Goal: Entertainment & Leisure: Consume media (video, audio)

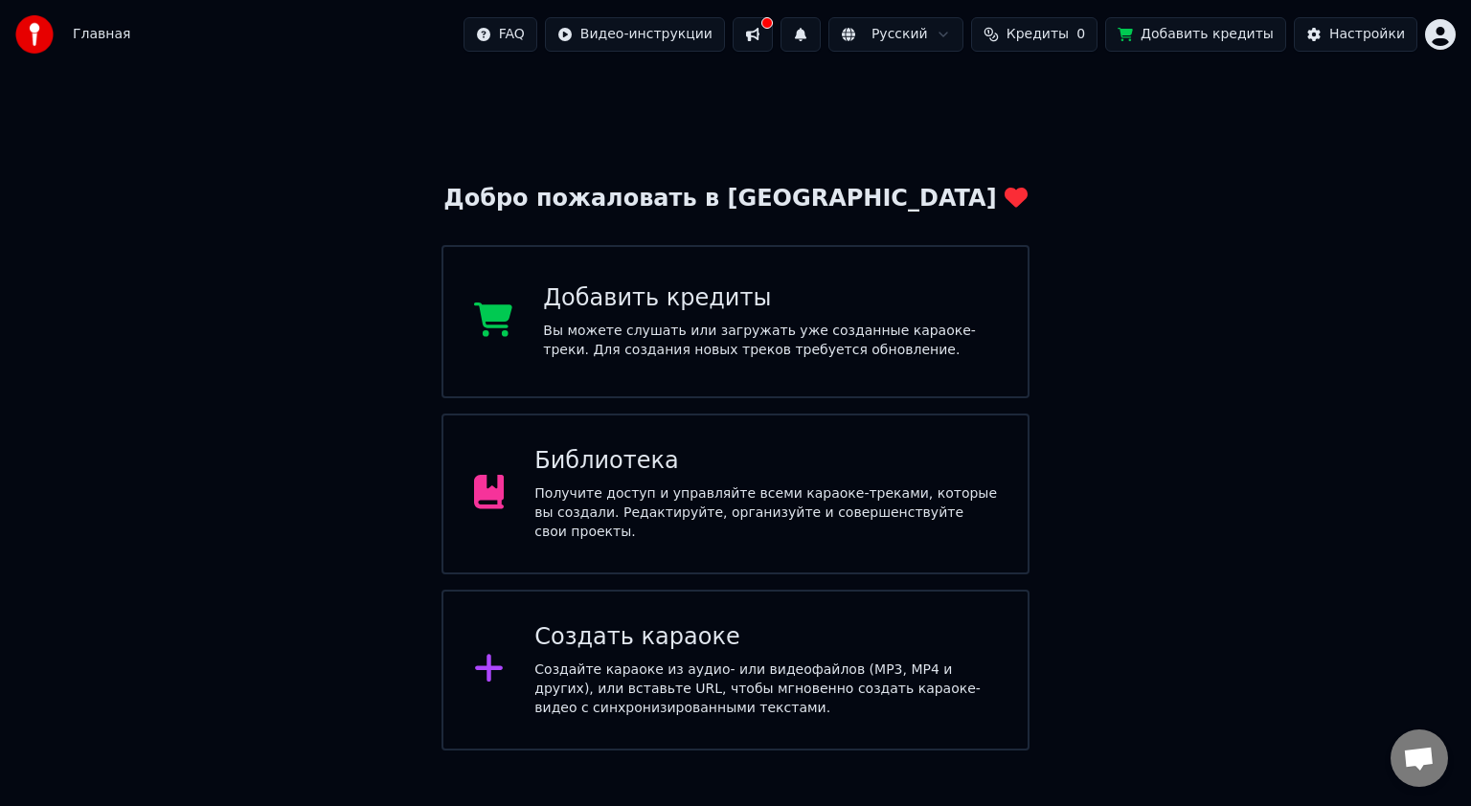
click at [655, 459] on div "Библиотека" at bounding box center [765, 461] width 463 height 31
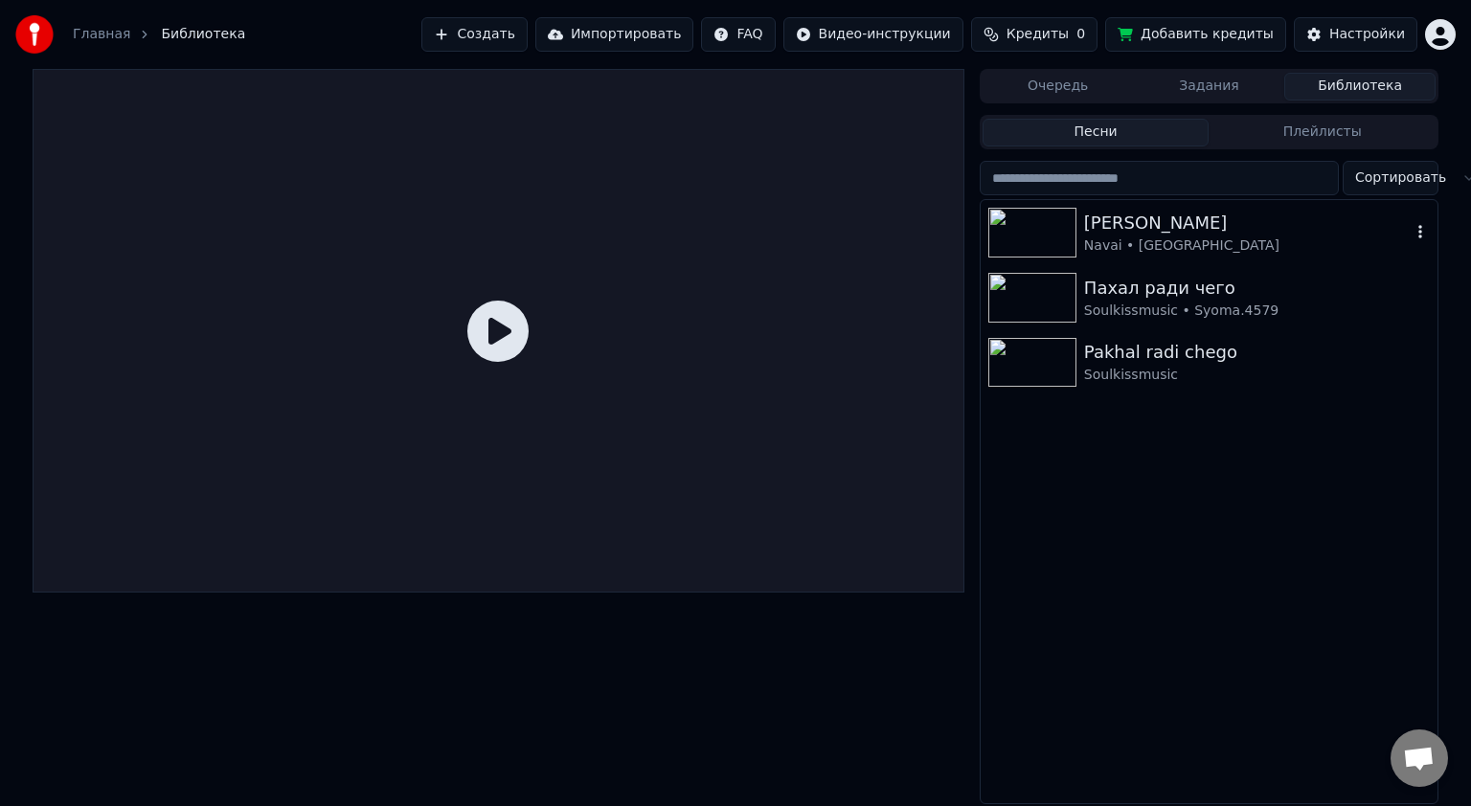
click at [1016, 225] on img at bounding box center [1032, 233] width 88 height 50
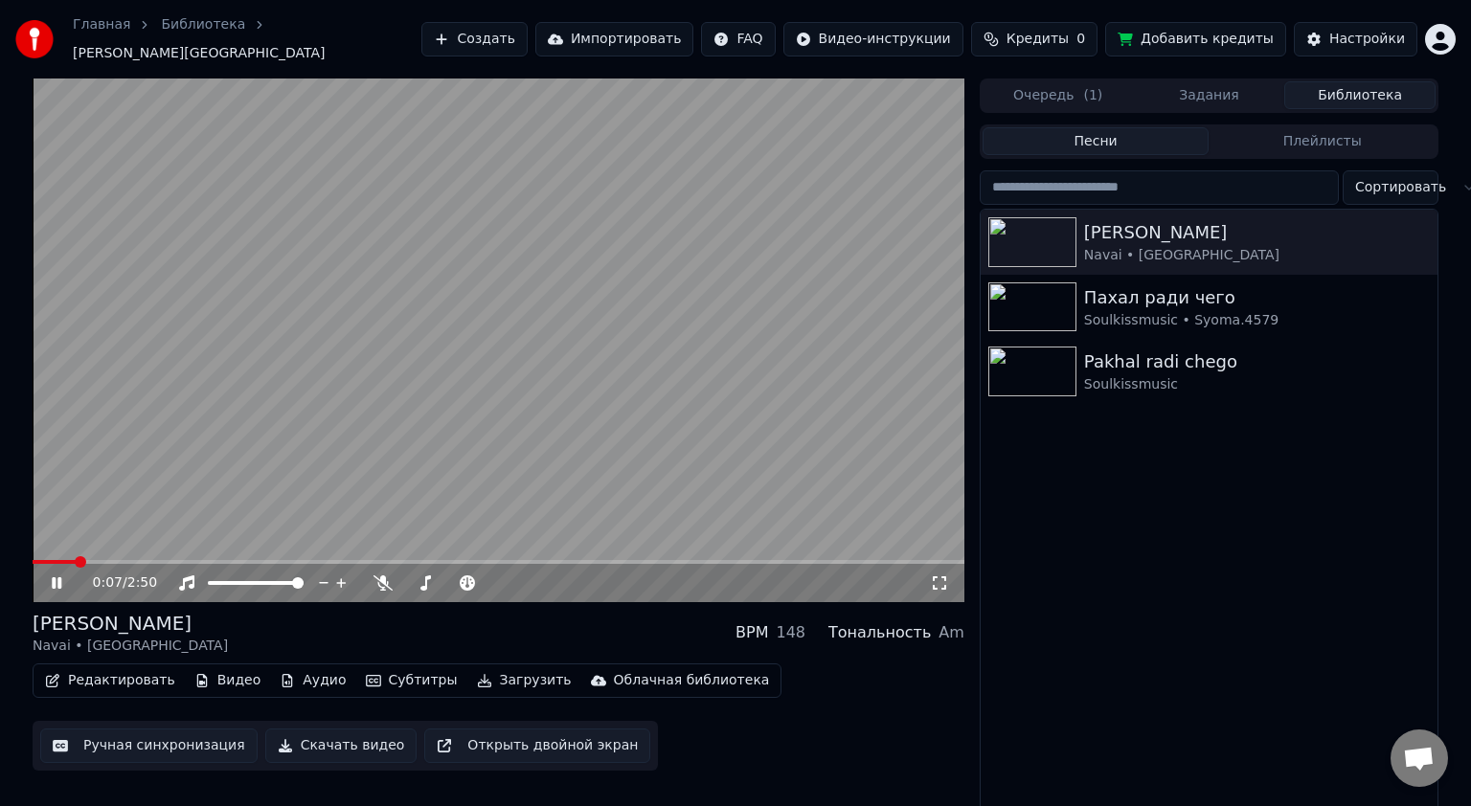
click at [413, 236] on video at bounding box center [499, 341] width 932 height 524
click at [33, 556] on span at bounding box center [38, 561] width 11 height 11
click at [670, 345] on video at bounding box center [499, 341] width 932 height 524
click at [408, 578] on span at bounding box center [409, 583] width 11 height 11
click at [409, 578] on span at bounding box center [413, 583] width 11 height 11
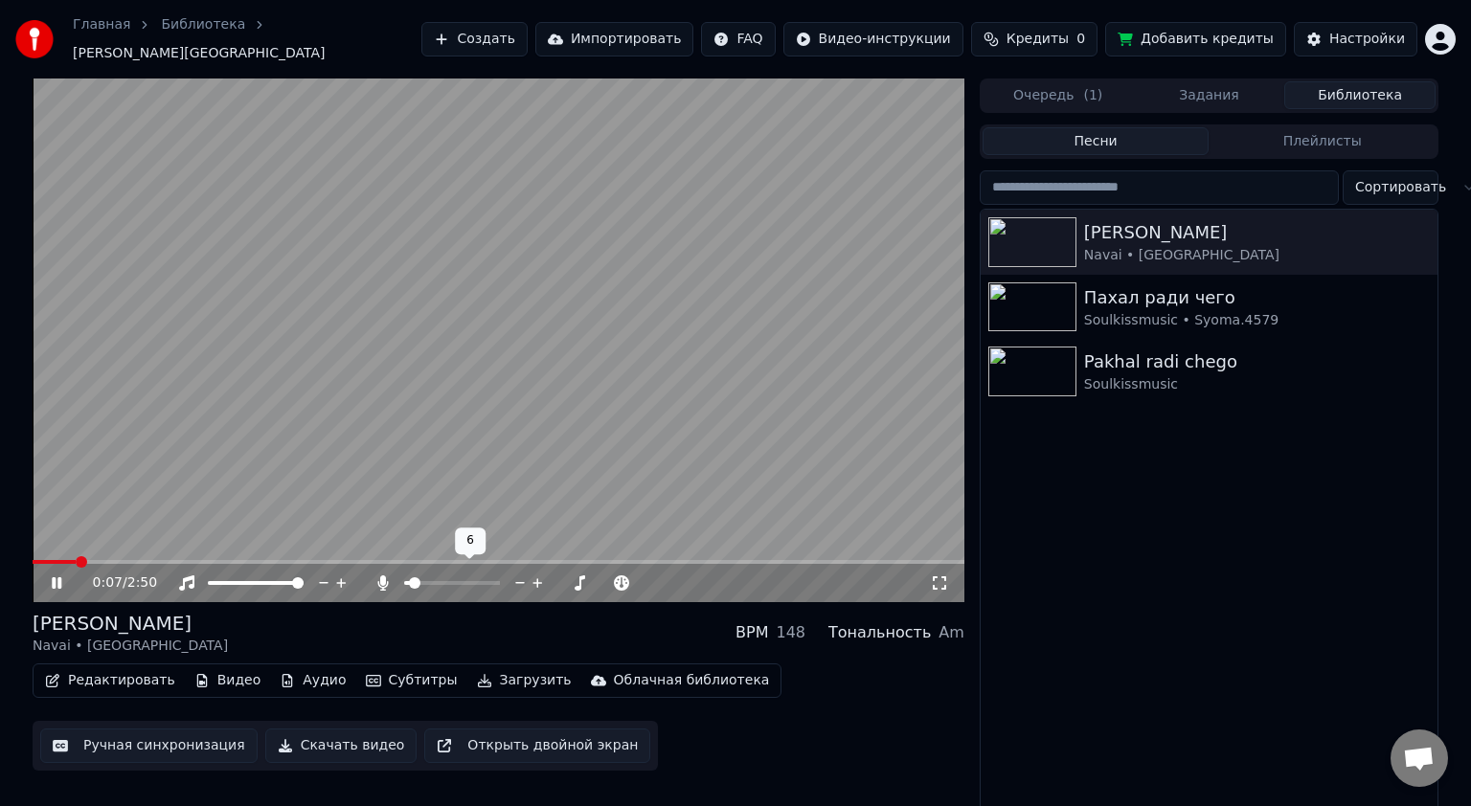
click at [409, 578] on span at bounding box center [414, 583] width 11 height 11
click at [406, 581] on span at bounding box center [405, 583] width 3 height 4
click at [724, 328] on video at bounding box center [499, 341] width 932 height 524
click at [718, 318] on video at bounding box center [499, 341] width 932 height 524
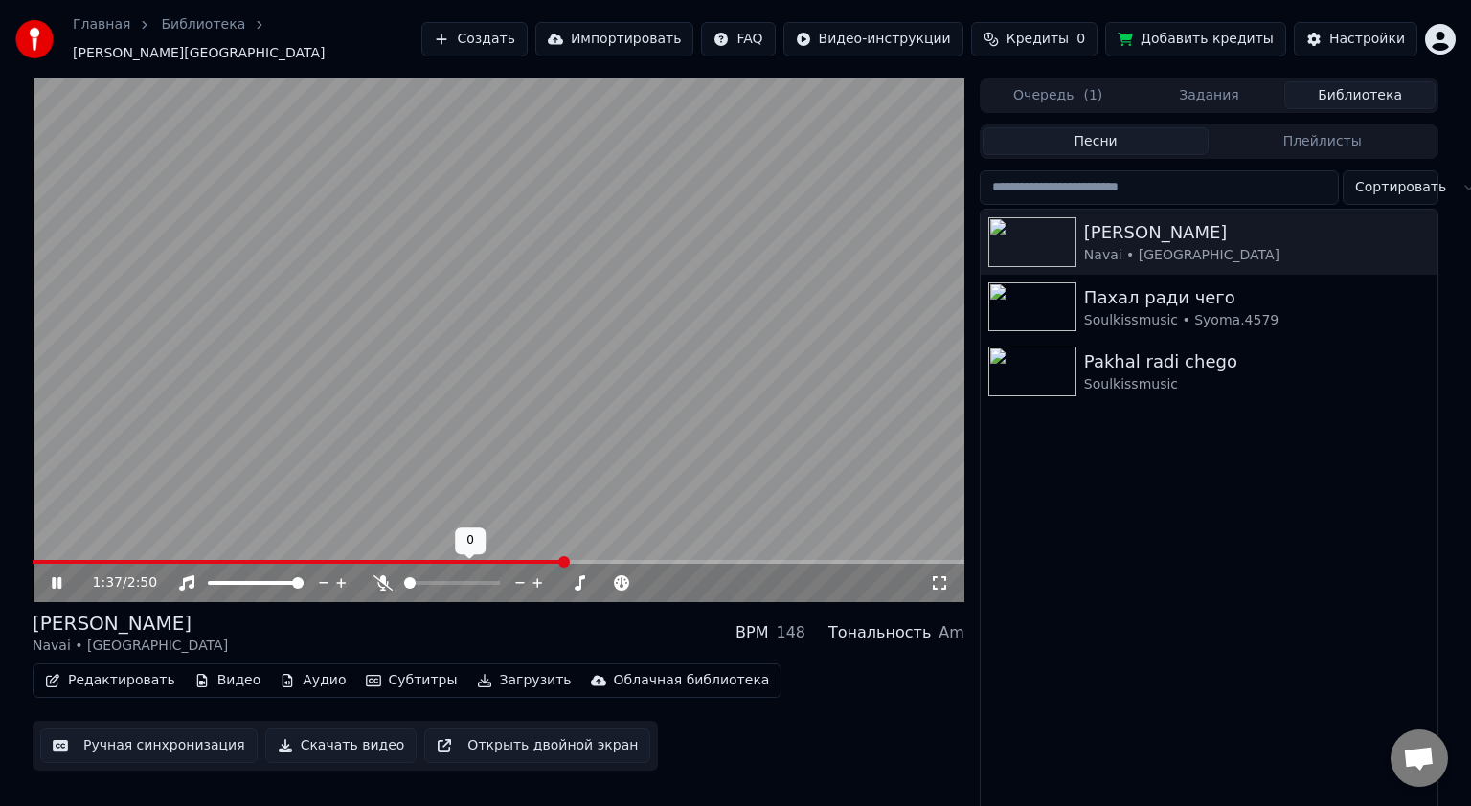
click at [404, 579] on span at bounding box center [409, 583] width 11 height 11
click at [509, 312] on video at bounding box center [499, 341] width 932 height 524
click at [98, 560] on span at bounding box center [65, 562] width 65 height 4
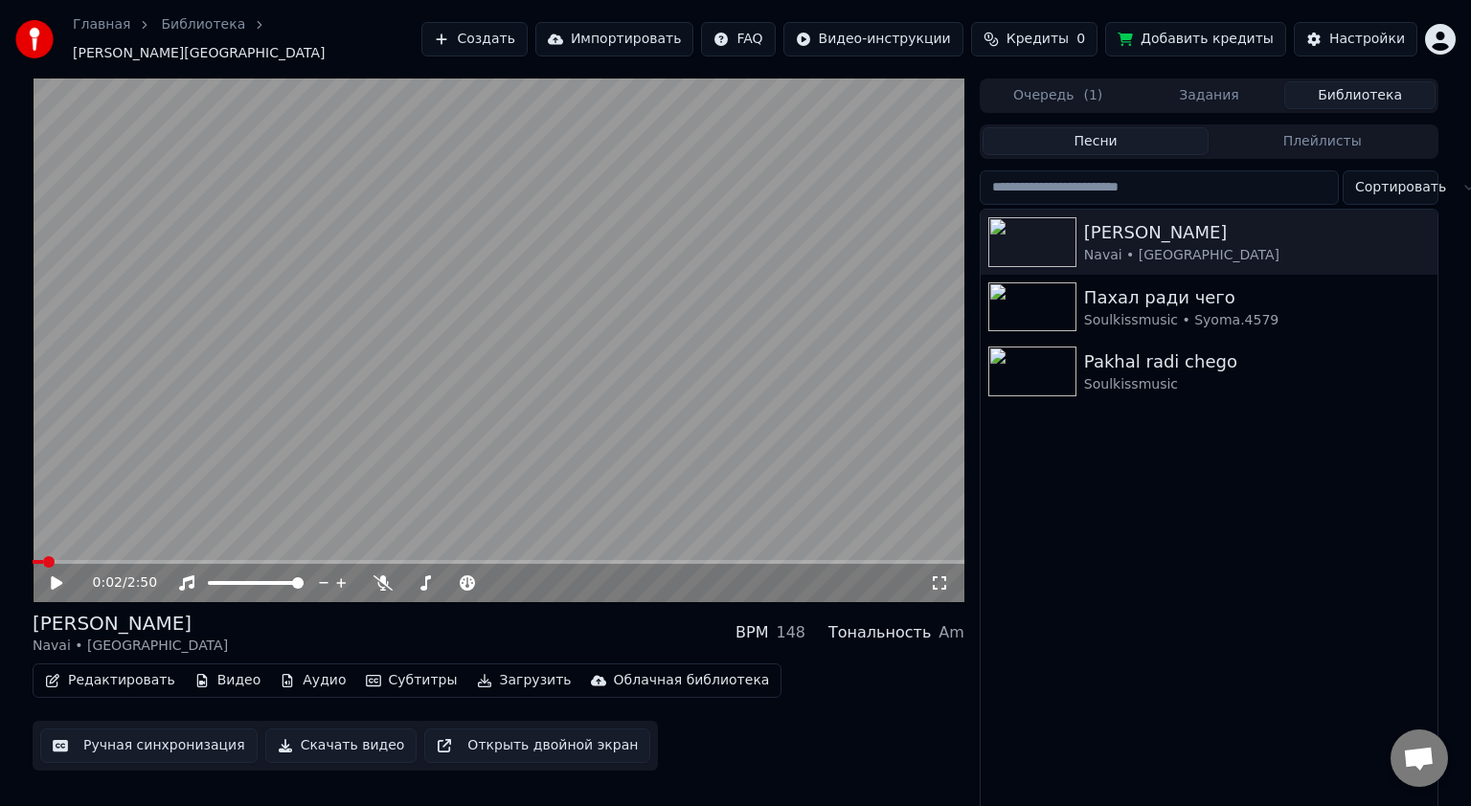
click at [43, 556] on span at bounding box center [48, 561] width 11 height 11
click at [55, 577] on icon at bounding box center [56, 583] width 11 height 13
click at [554, 228] on video at bounding box center [499, 341] width 932 height 524
click at [571, 352] on video at bounding box center [499, 341] width 932 height 524
click at [671, 322] on video at bounding box center [499, 341] width 932 height 524
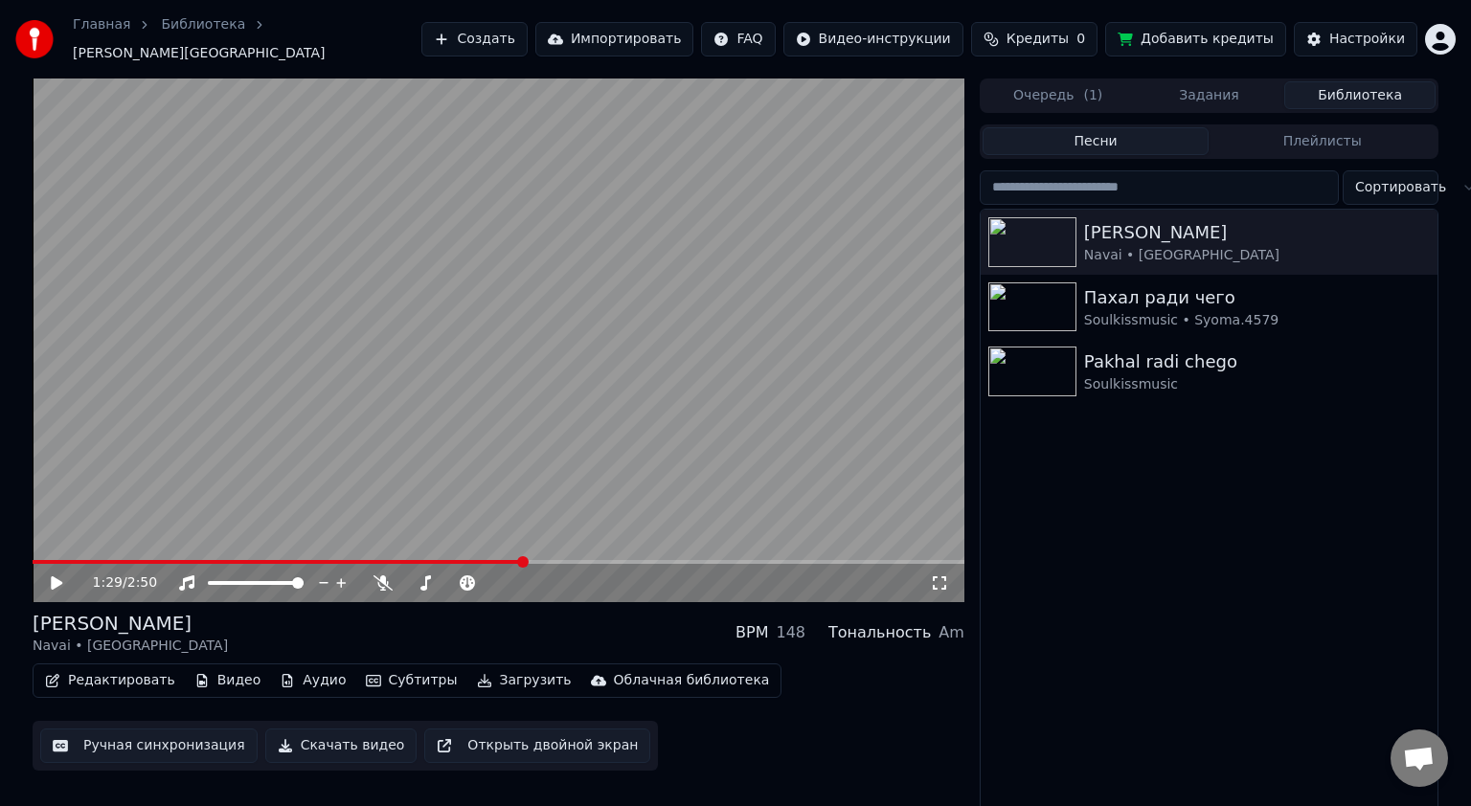
click at [670, 322] on video at bounding box center [499, 341] width 932 height 524
click at [692, 396] on video at bounding box center [499, 341] width 932 height 524
click at [33, 556] on span at bounding box center [38, 561] width 11 height 11
click at [937, 576] on icon at bounding box center [939, 583] width 19 height 15
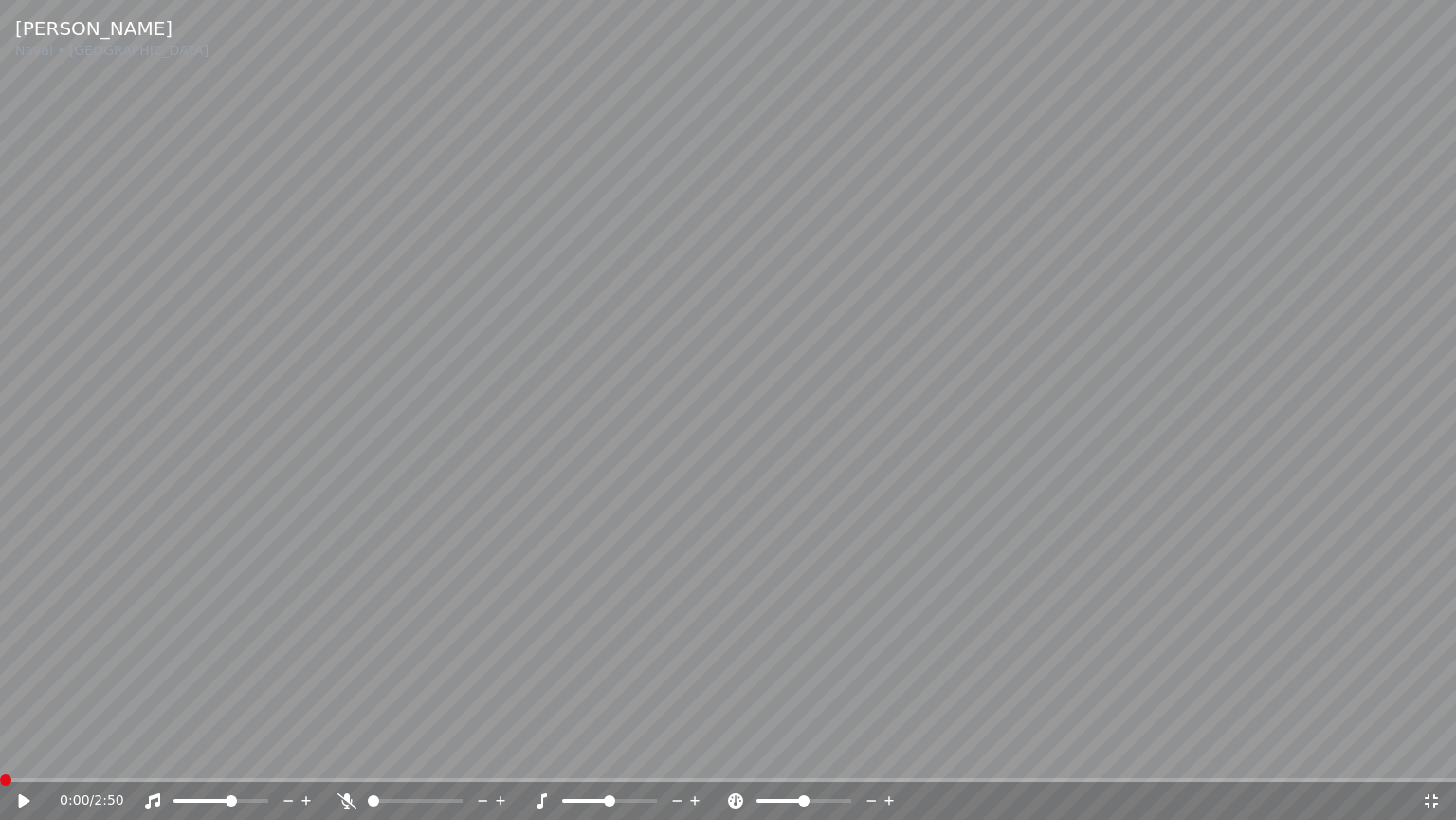
click at [233, 797] on span at bounding box center [231, 800] width 11 height 11
click at [28, 797] on icon at bounding box center [24, 800] width 11 height 13
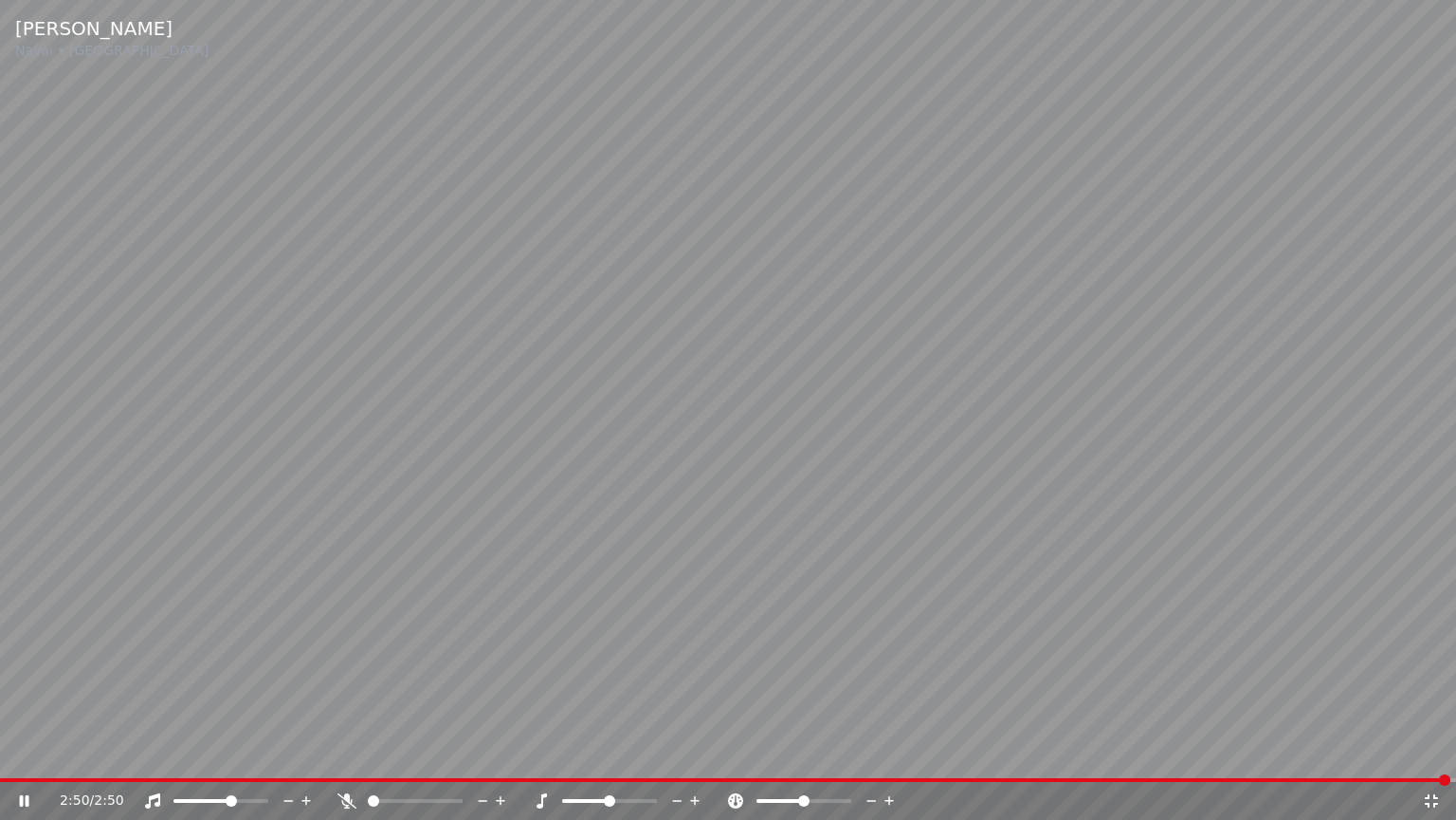
click at [24, 797] on icon at bounding box center [37, 800] width 45 height 15
click at [1424, 797] on icon at bounding box center [1431, 800] width 19 height 15
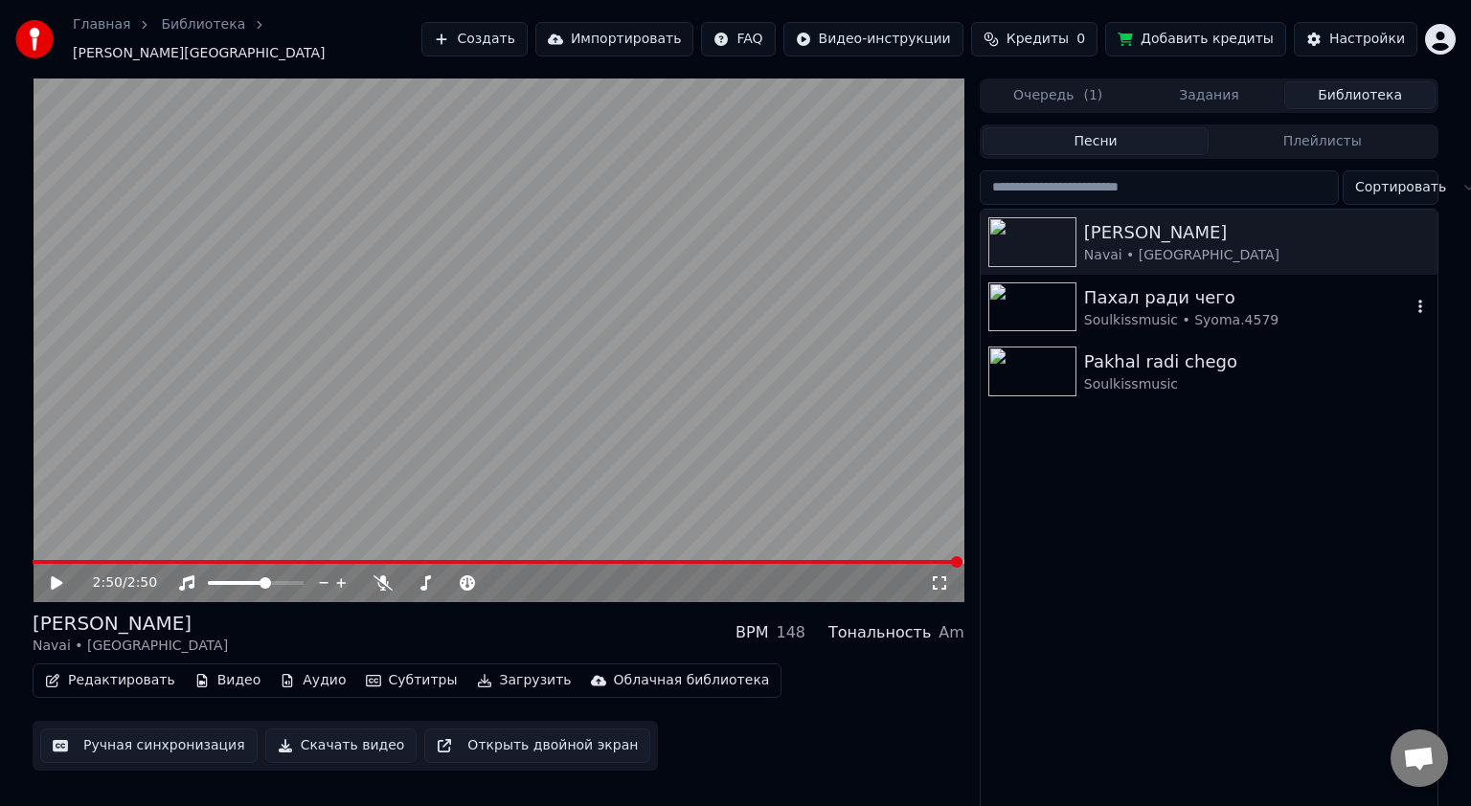
click at [1023, 284] on img at bounding box center [1032, 308] width 88 height 50
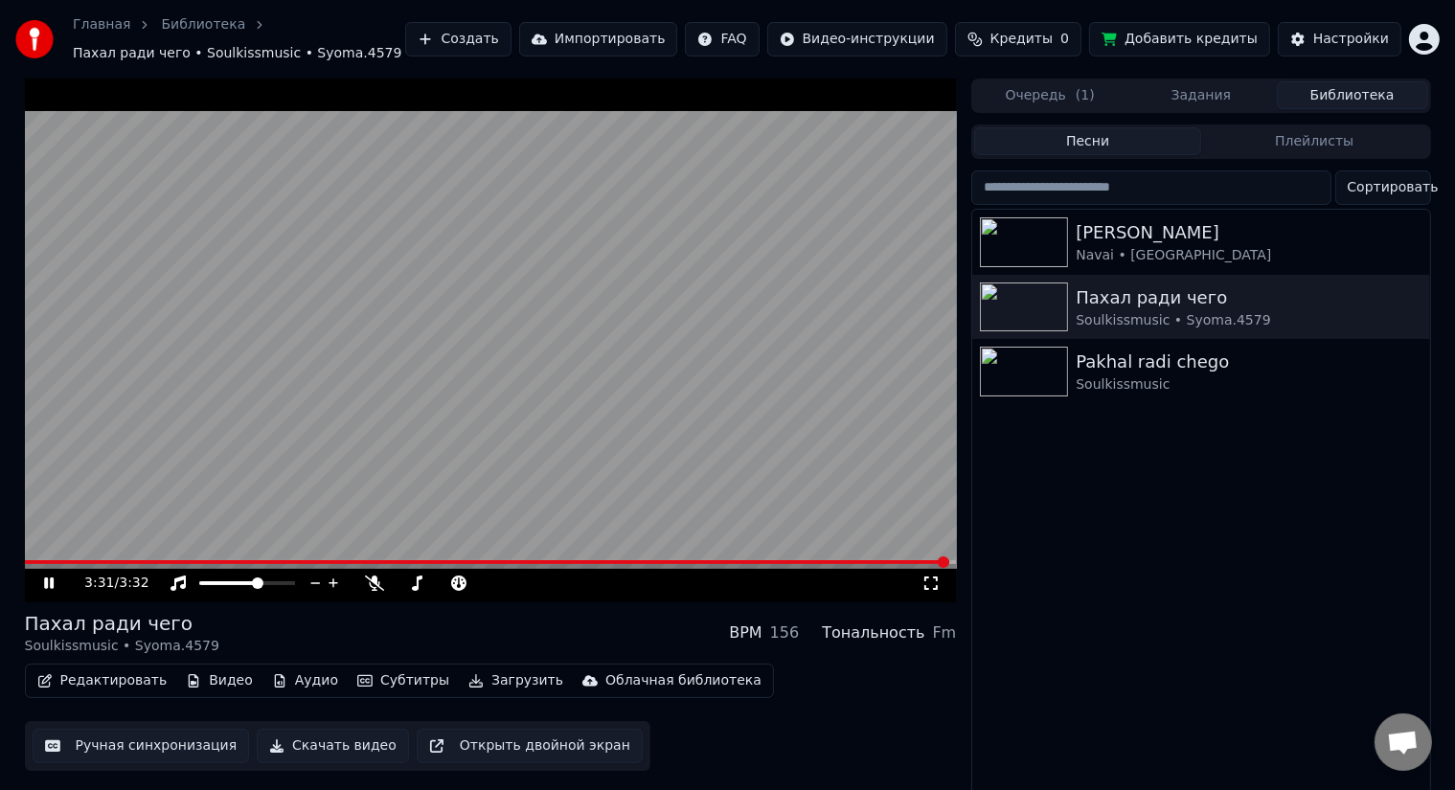
click at [52, 585] on icon at bounding box center [49, 583] width 10 height 11
click at [929, 581] on icon at bounding box center [930, 583] width 19 height 15
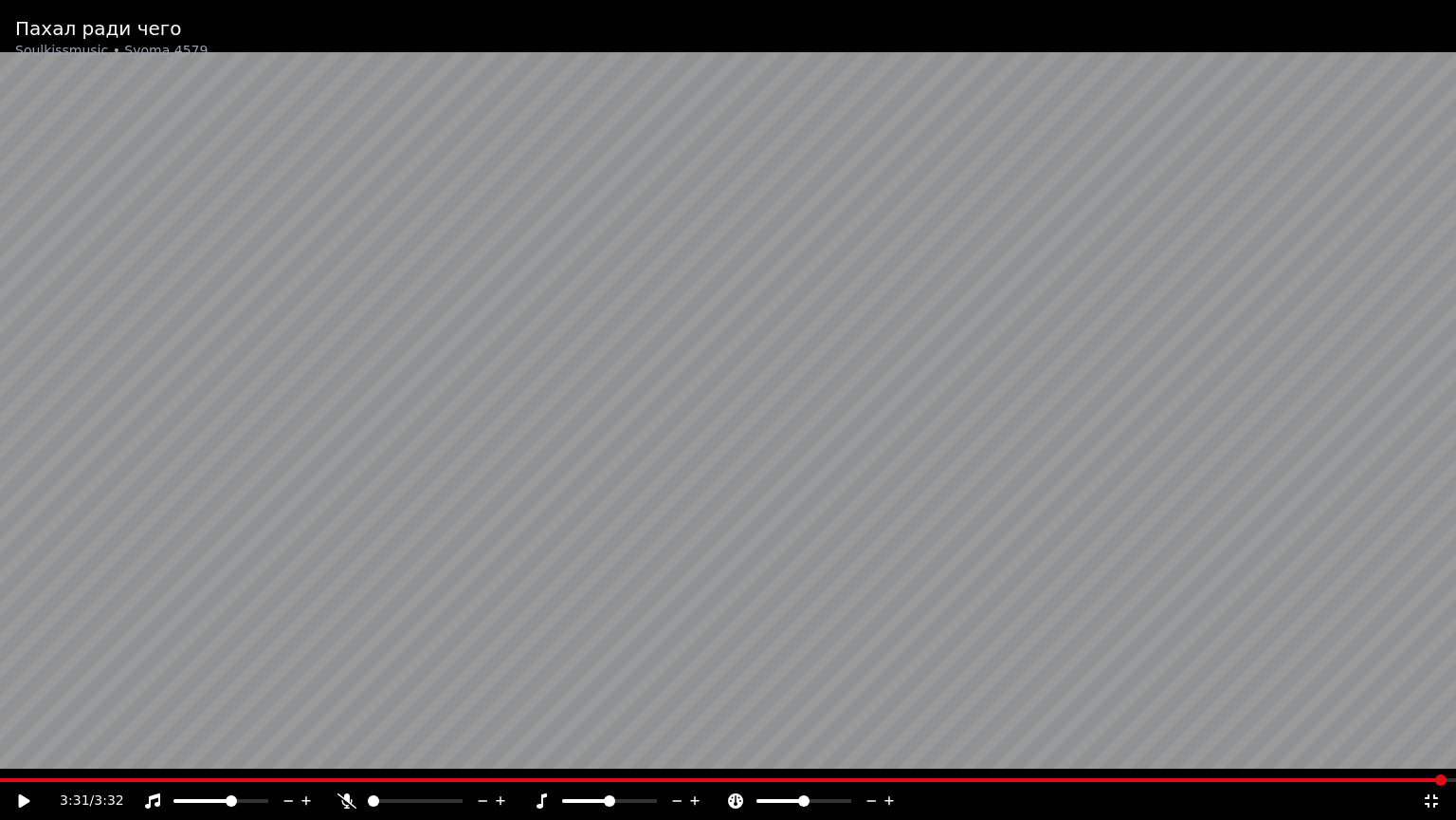
click at [1426, 793] on icon at bounding box center [1431, 800] width 19 height 15
